Goal: Transaction & Acquisition: Download file/media

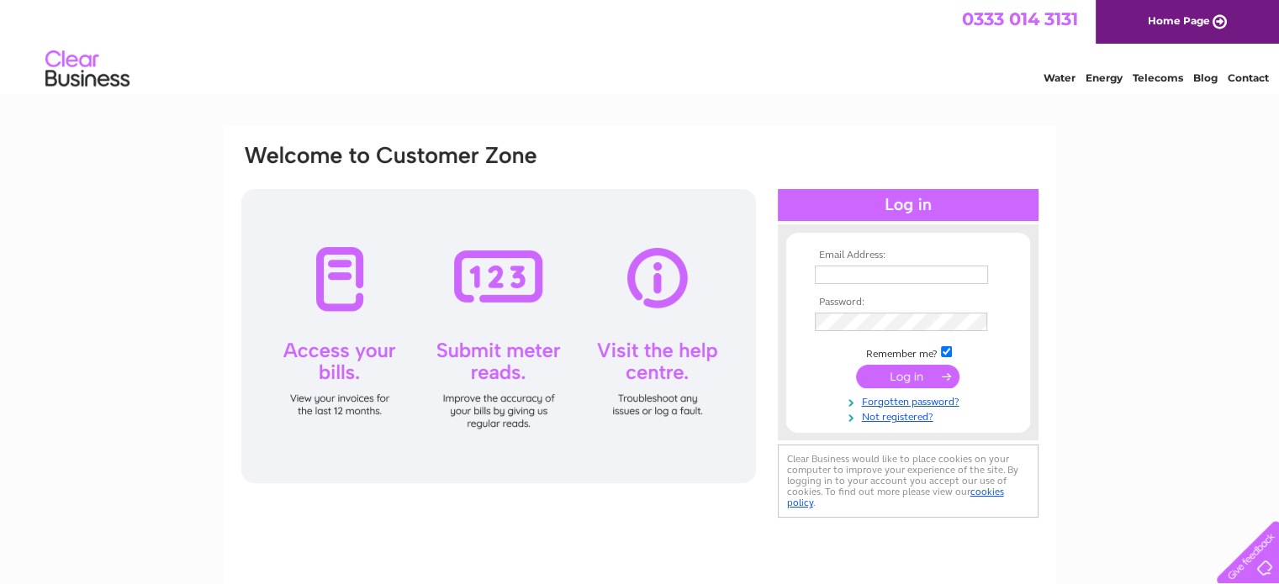
type input "searzee@yahoo.com"
click at [914, 380] on input "submit" at bounding box center [907, 377] width 103 height 24
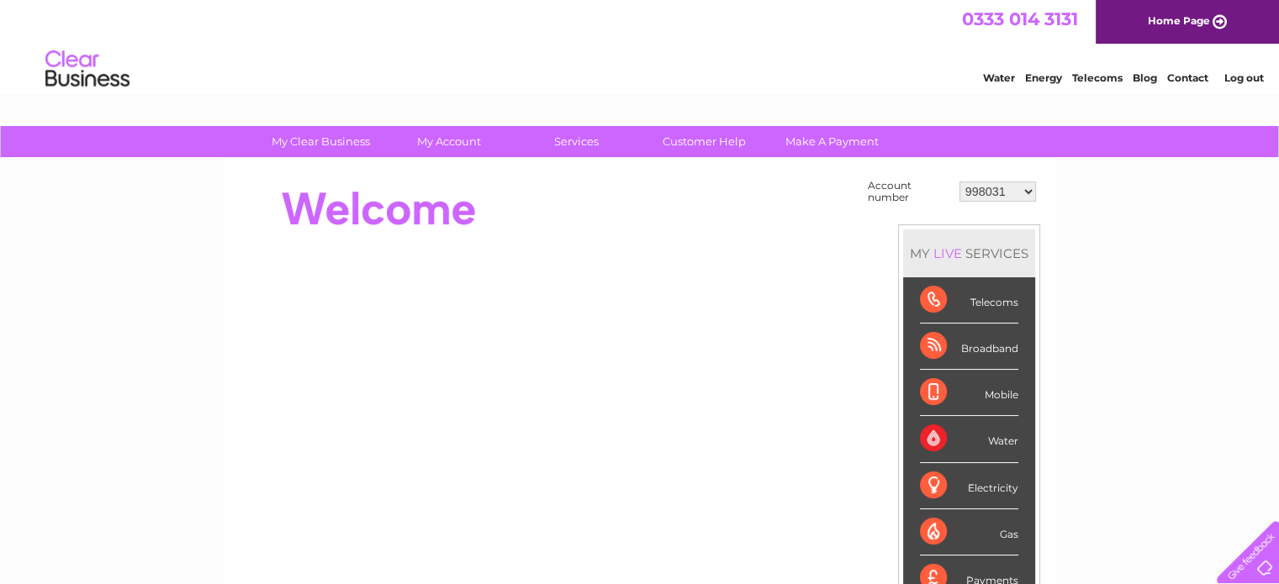
click at [1025, 191] on select "998031 30297890" at bounding box center [997, 192] width 77 height 20
select select "30297890"
click at [959, 182] on select "998031 30297890" at bounding box center [997, 192] width 77 height 20
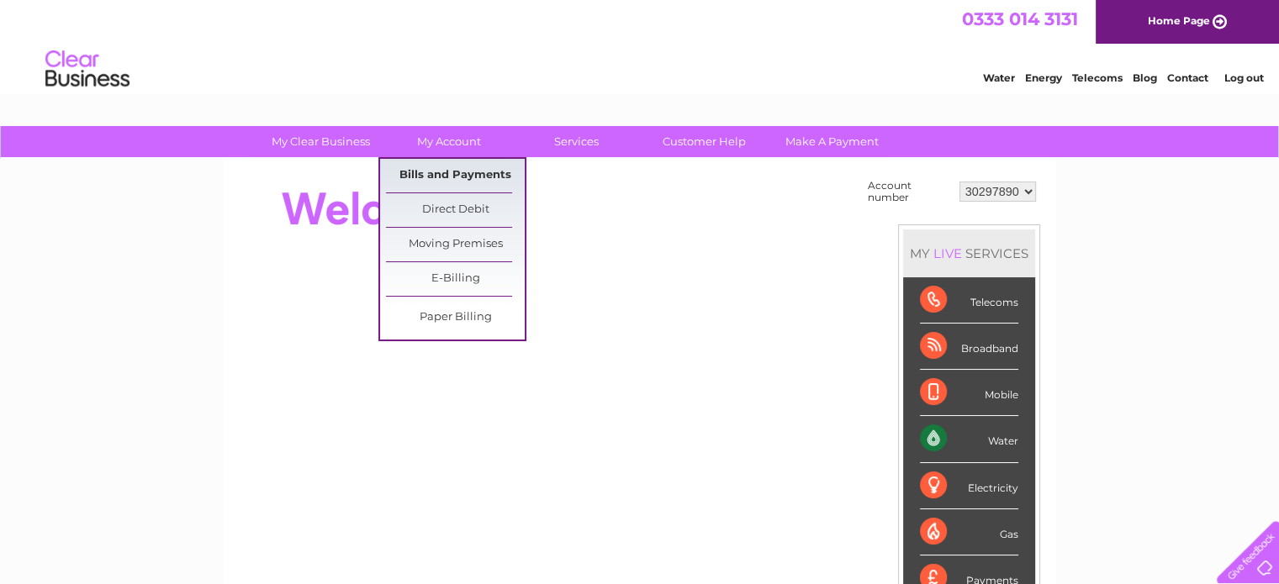
click at [441, 175] on link "Bills and Payments" at bounding box center [455, 176] width 139 height 34
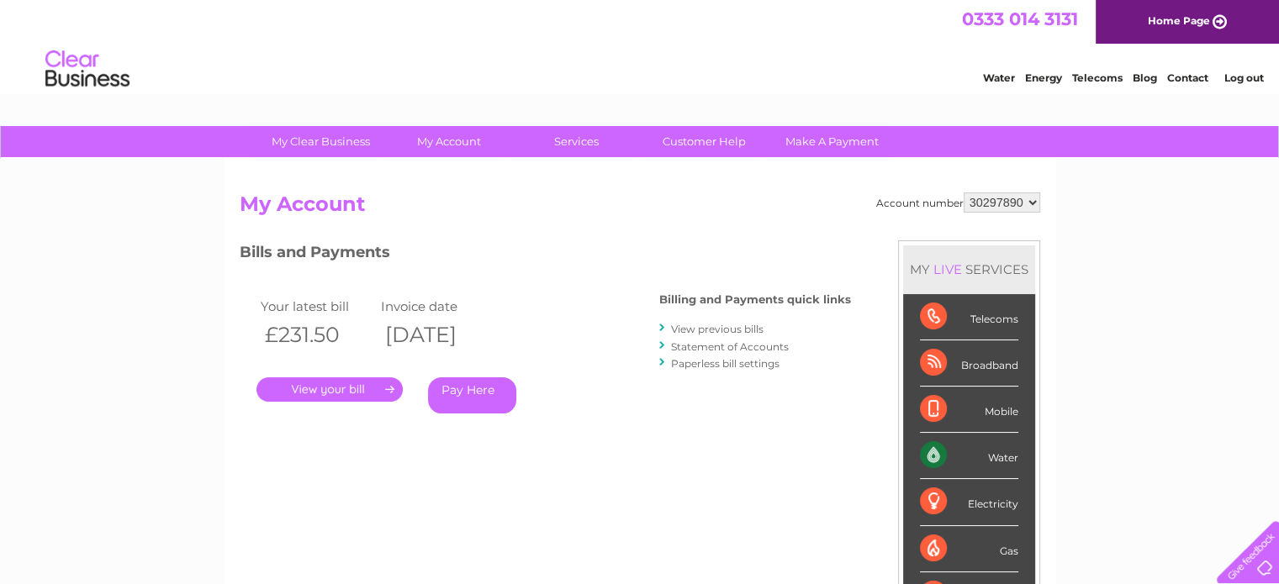
click at [678, 332] on link "View previous bills" at bounding box center [717, 329] width 92 height 13
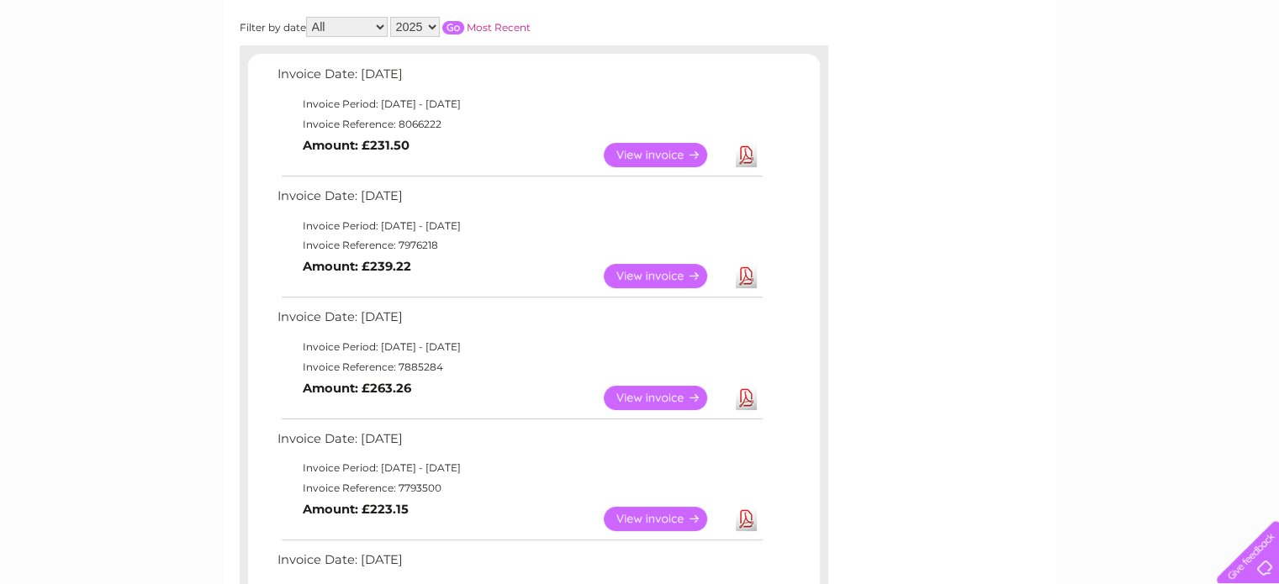
scroll to position [336, 0]
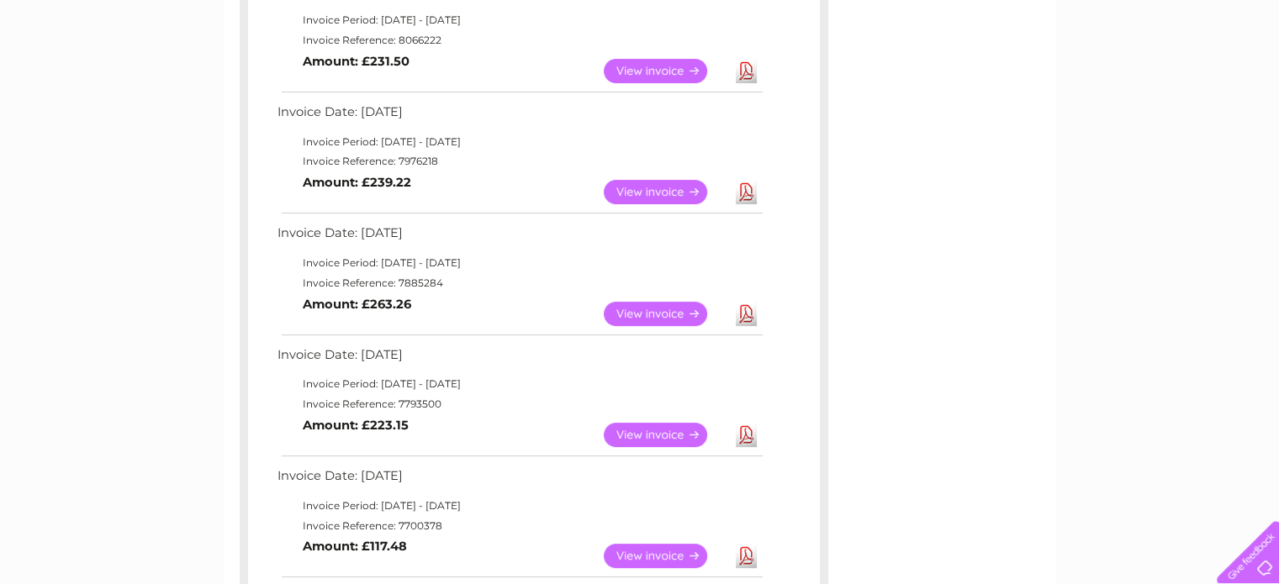
click at [743, 433] on link "Download" at bounding box center [746, 435] width 21 height 24
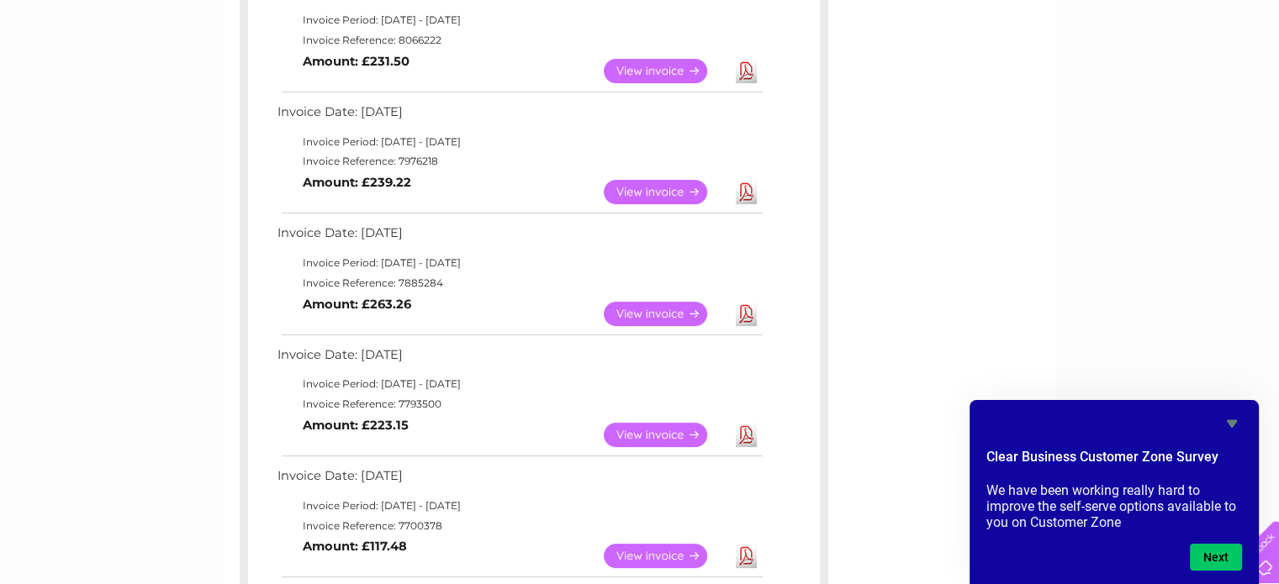
click at [742, 309] on link "Download" at bounding box center [746, 314] width 21 height 24
click at [741, 307] on link "Download" at bounding box center [746, 314] width 21 height 24
click at [745, 316] on link "Download" at bounding box center [746, 314] width 21 height 24
click at [742, 189] on link "Download" at bounding box center [746, 192] width 21 height 24
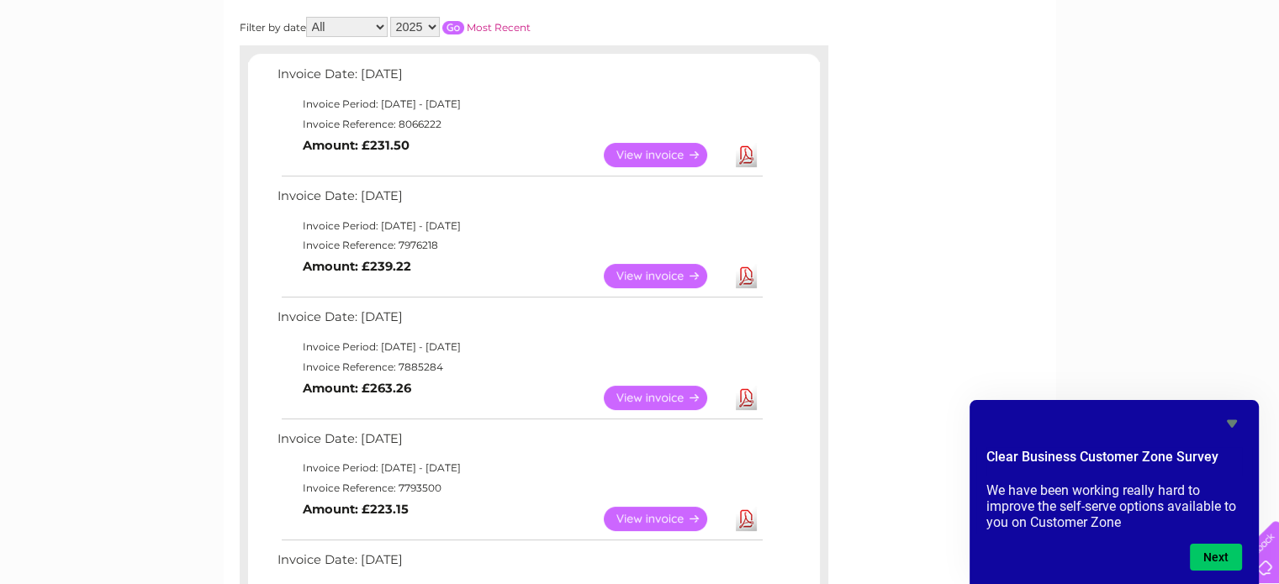
scroll to position [168, 0]
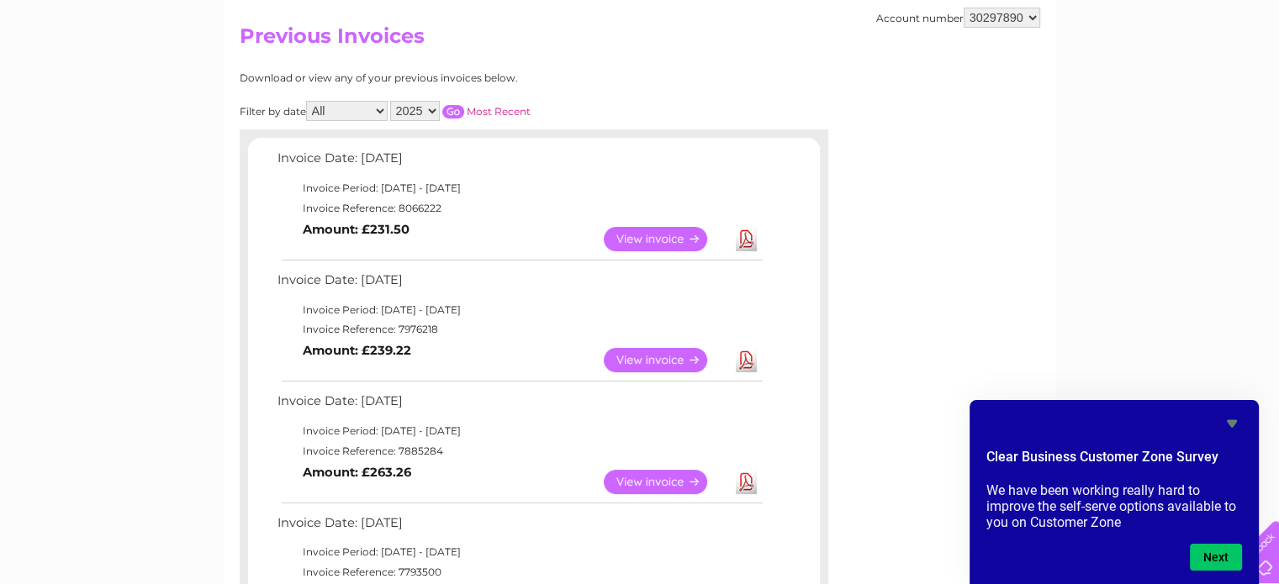
click at [750, 231] on link "Download" at bounding box center [746, 239] width 21 height 24
